Goal: Communication & Community: Ask a question

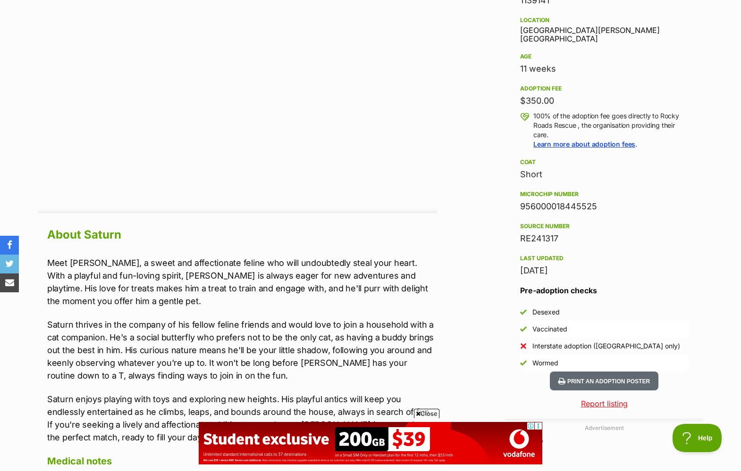
scroll to position [452, 0]
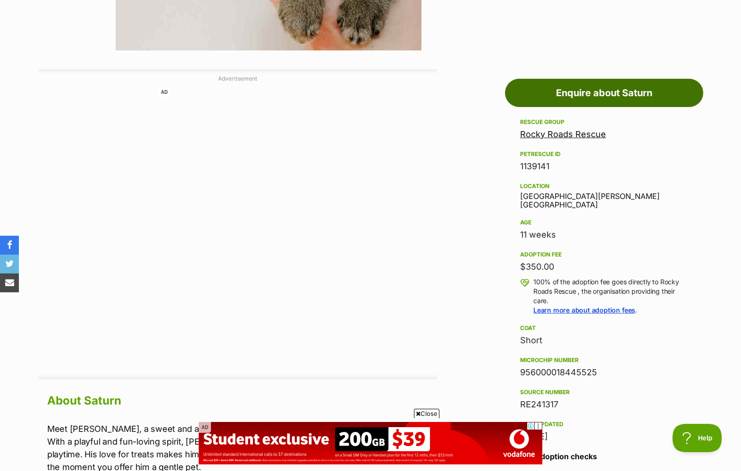
click at [609, 91] on link "Enquire about Saturn" at bounding box center [604, 93] width 198 height 28
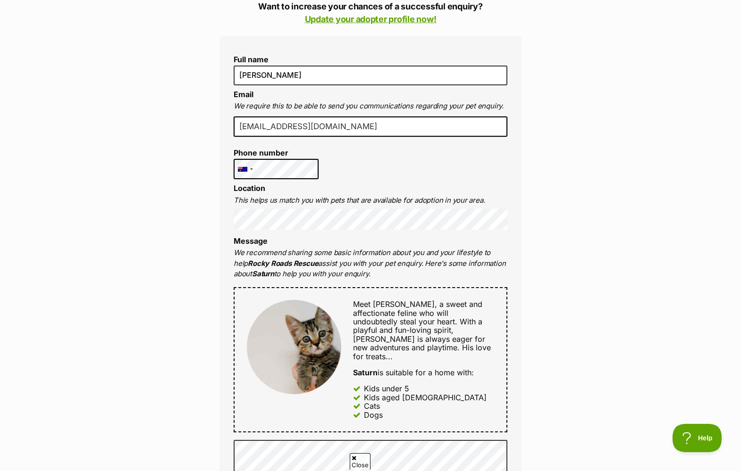
scroll to position [283, 0]
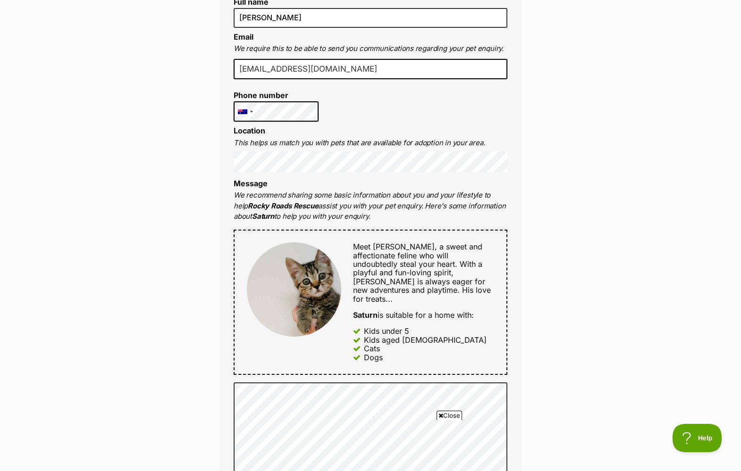
drag, startPoint x: 162, startPoint y: 192, endPoint x: 226, endPoint y: 186, distance: 64.5
click at [165, 193] on div "Enquire about Saturn Want to increase your chances of a successful enquiry? Upd…" at bounding box center [370, 418] width 741 height 1231
click at [139, 207] on div "Enquire about Saturn Want to increase your chances of a successful enquiry? Upd…" at bounding box center [370, 418] width 741 height 1231
drag, startPoint x: 77, startPoint y: 228, endPoint x: 260, endPoint y: 196, distance: 185.3
click at [90, 229] on div "Enquire about Saturn Want to increase your chances of a successful enquiry? Upd…" at bounding box center [370, 418] width 741 height 1231
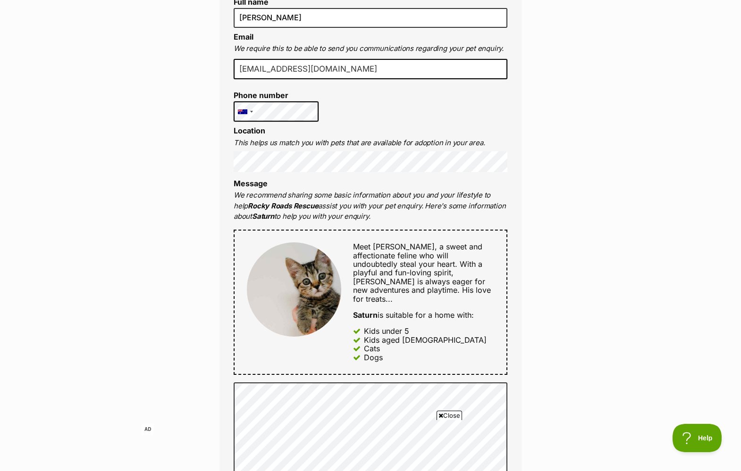
click at [185, 174] on div "Enquire about Saturn Want to increase your chances of a successful enquiry? Upd…" at bounding box center [370, 418] width 741 height 1231
click at [598, 212] on div "Enquire about Saturn Want to increase your chances of a successful enquiry? Upd…" at bounding box center [370, 418] width 741 height 1231
click at [597, 139] on div "Enquire about Saturn Want to increase your chances of a successful enquiry? Upd…" at bounding box center [370, 418] width 741 height 1231
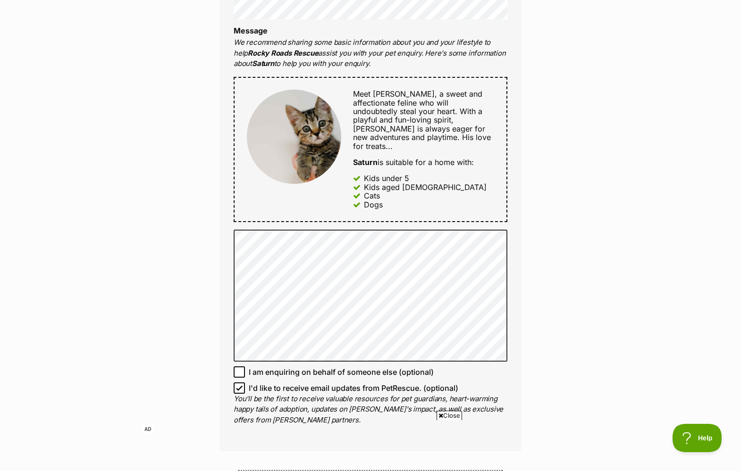
scroll to position [472, 0]
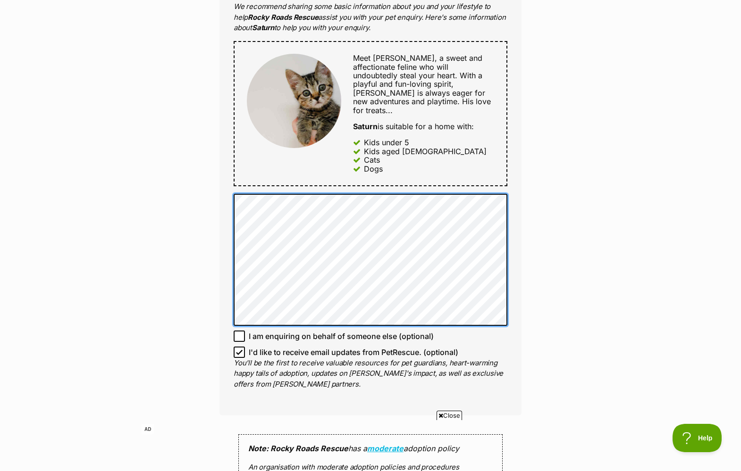
click at [226, 191] on div "Full name chelle angelli Email We require this to be able to send you communica…" at bounding box center [370, 103] width 302 height 626
click at [222, 197] on div "Full name chelle angelli Email We require this to be able to send you communica…" at bounding box center [370, 103] width 302 height 626
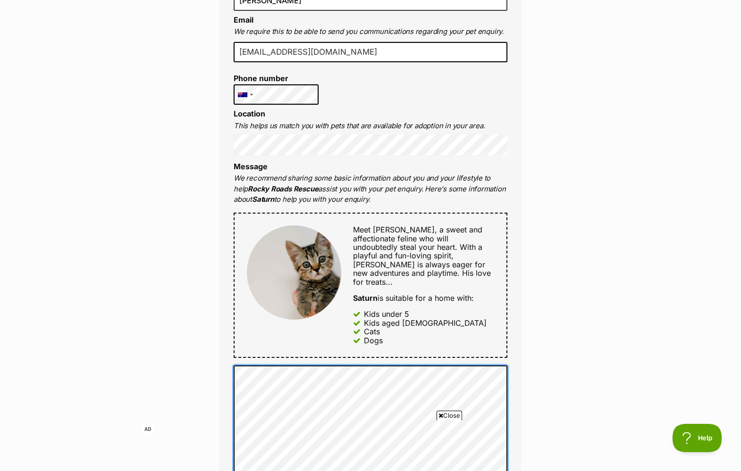
scroll to position [283, 0]
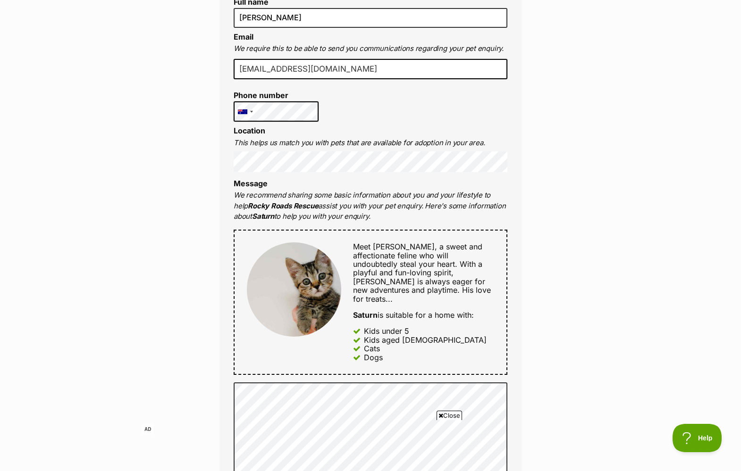
click at [186, 267] on div "Enquire about Saturn Want to increase your chances of a successful enquiry? Upd…" at bounding box center [370, 418] width 741 height 1231
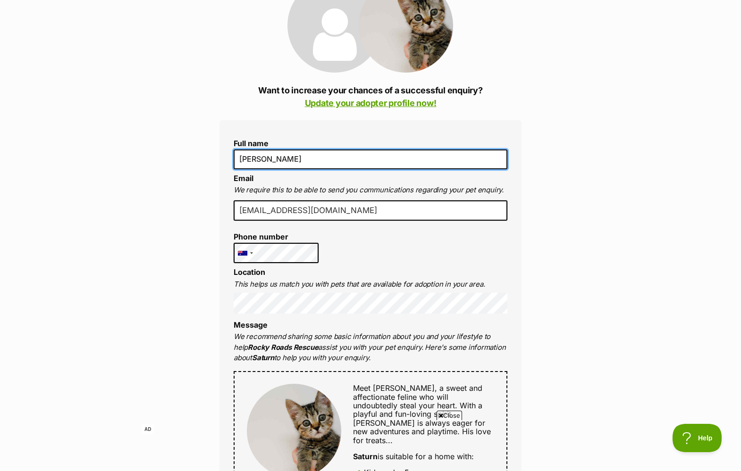
scroll to position [0, 0]
drag, startPoint x: 260, startPoint y: 157, endPoint x: 210, endPoint y: 157, distance: 50.0
type input "Michelle angelli"
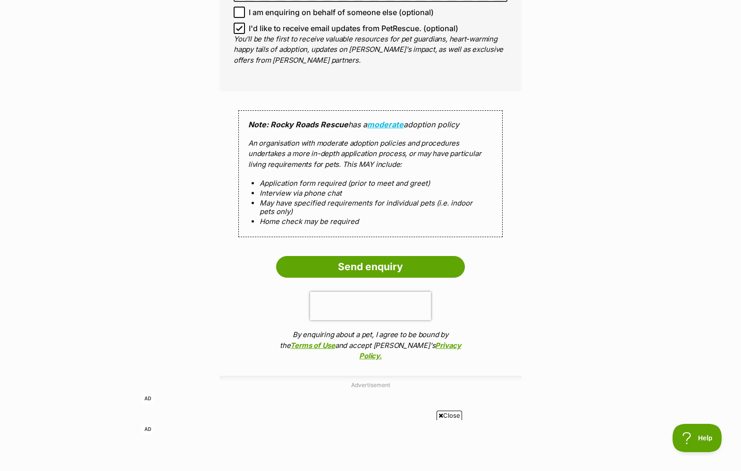
scroll to position [802, 0]
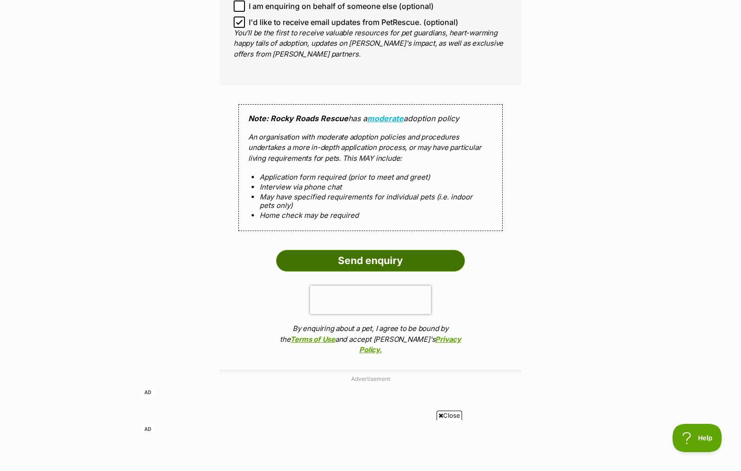
click at [380, 250] on input "Send enquiry" at bounding box center [370, 261] width 189 height 22
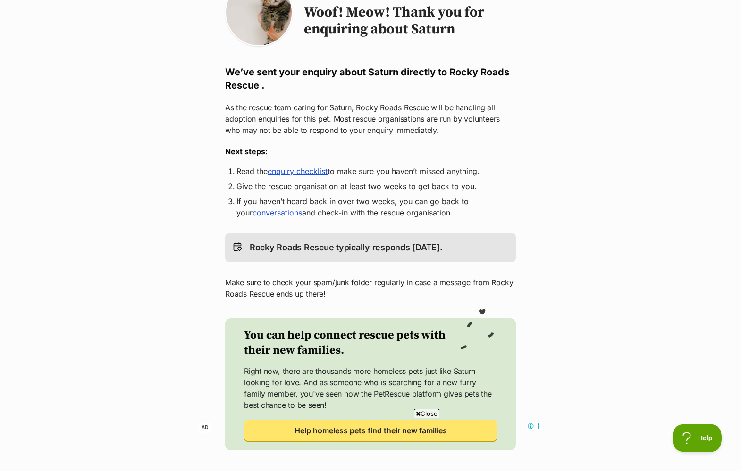
scroll to position [142, 0]
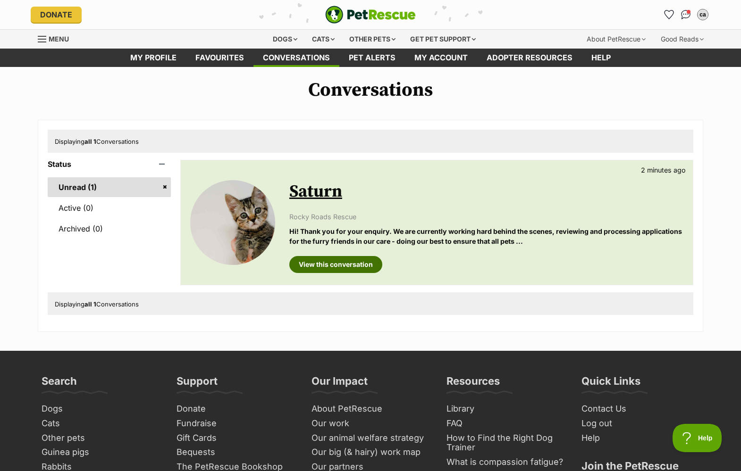
click at [327, 271] on link "View this conversation" at bounding box center [335, 264] width 93 height 17
